Goal: Task Accomplishment & Management: Manage account settings

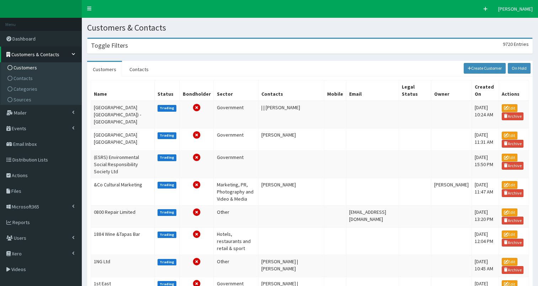
click at [139, 46] on div "Toggle Filters 9720 Entries" at bounding box center [309, 46] width 444 height 15
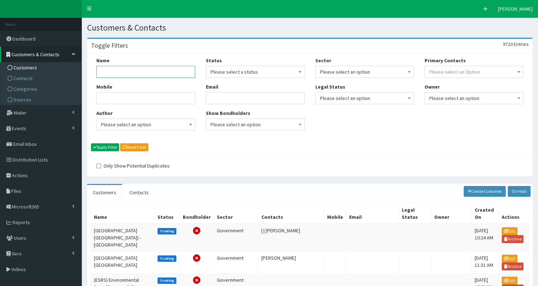
click at [146, 74] on input "Name" at bounding box center [145, 72] width 99 height 12
type input "daisy"
click at [104, 149] on button "Apply Filter" at bounding box center [105, 147] width 28 height 8
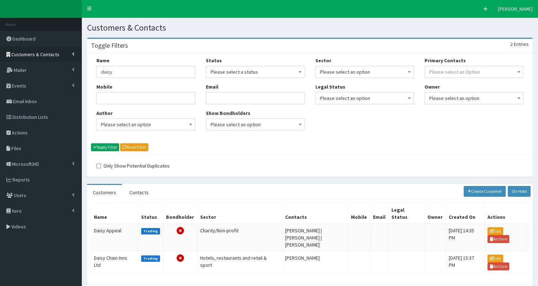
click at [33, 55] on span "Customers & Contacts" at bounding box center [35, 54] width 48 height 6
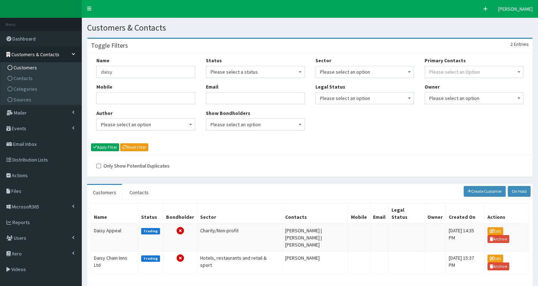
click at [29, 68] on span "Customers" at bounding box center [25, 67] width 23 height 6
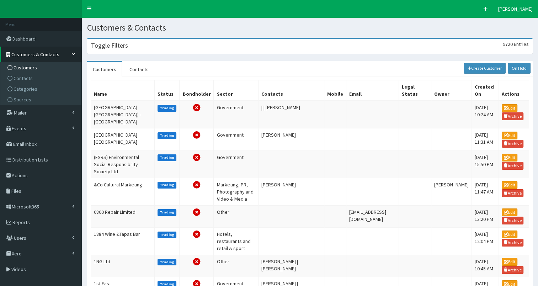
click at [110, 49] on div "Toggle Filters 9720 Entries" at bounding box center [309, 46] width 444 height 15
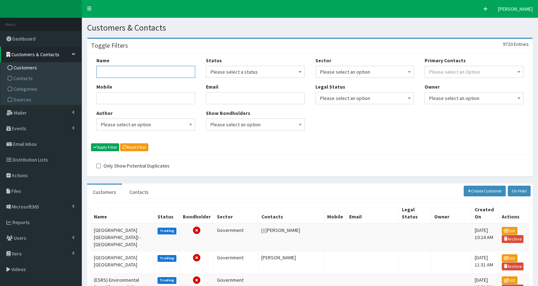
click at [112, 71] on input "Name" at bounding box center [145, 72] width 99 height 12
type input "reckitt"
click at [109, 147] on button "Apply Filter" at bounding box center [105, 147] width 28 height 8
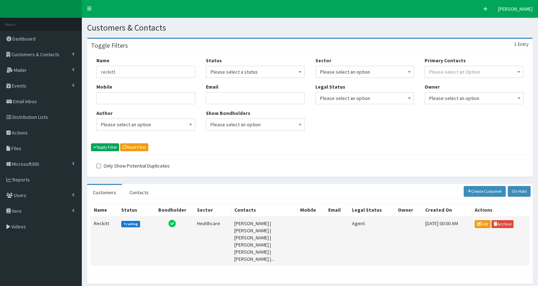
click at [102, 221] on td "Reckitt" at bounding box center [104, 240] width 27 height 49
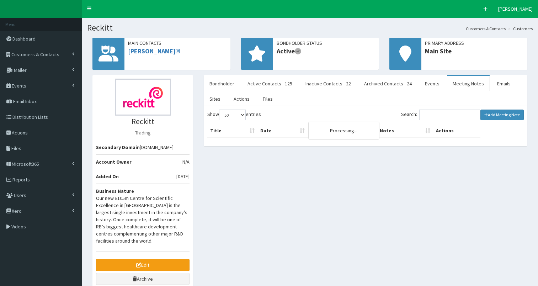
select select "50"
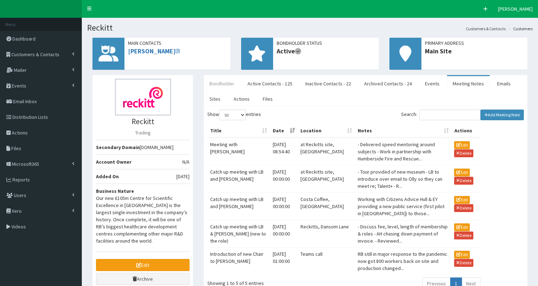
click at [221, 84] on link "Bondholder" at bounding box center [222, 83] width 36 height 15
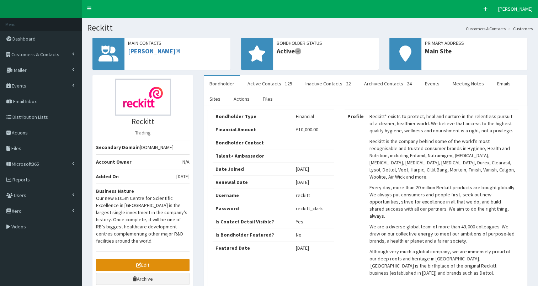
click at [142, 261] on link "Edit" at bounding box center [142, 265] width 93 height 12
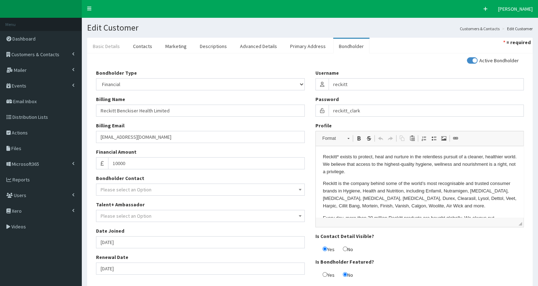
click at [110, 48] on link "Basic Details" at bounding box center [106, 46] width 38 height 15
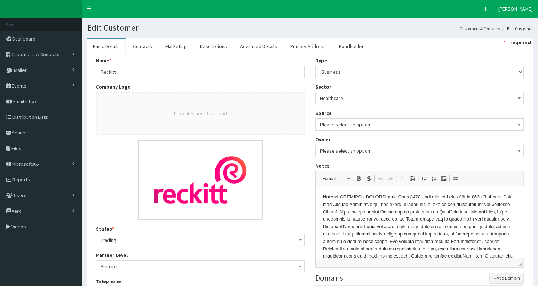
click at [338, 197] on p "Notes:" at bounding box center [419, 263] width 194 height 140
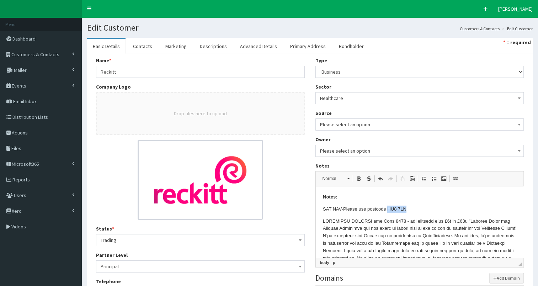
drag, startPoint x: 387, startPoint y: 209, endPoint x: 418, endPoint y: 209, distance: 30.9
click at [418, 209] on p "SAT NAV-Please use postcode HU8 7LN" at bounding box center [419, 208] width 194 height 7
copy p "HU8 7LN"
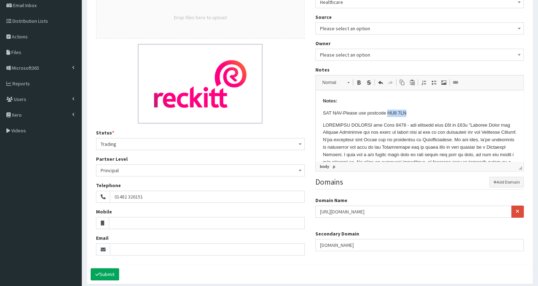
scroll to position [124, 0]
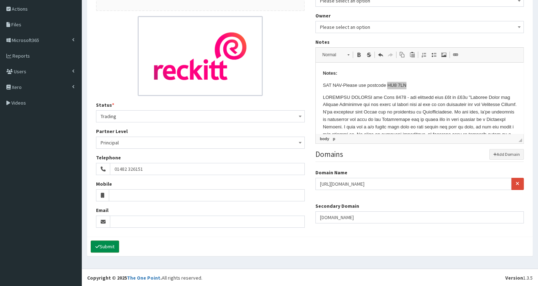
click at [112, 245] on button "Submit" at bounding box center [105, 246] width 28 height 12
